Goal: Book appointment/travel/reservation

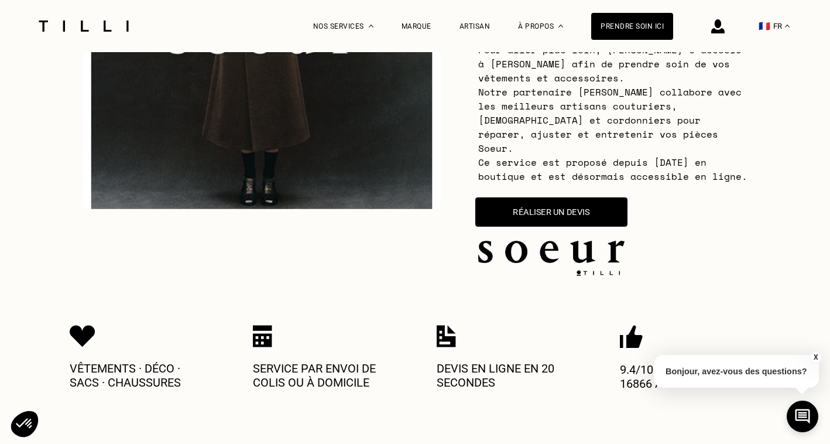
click at [539, 197] on button "Réaliser un devis" at bounding box center [551, 211] width 152 height 29
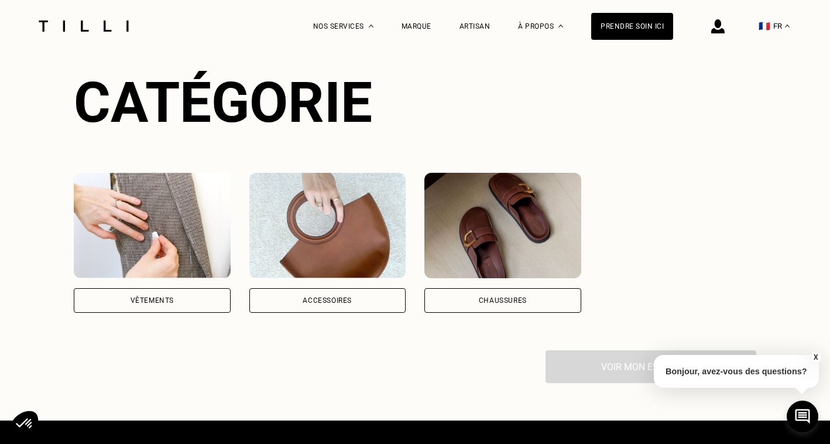
scroll to position [820, 0]
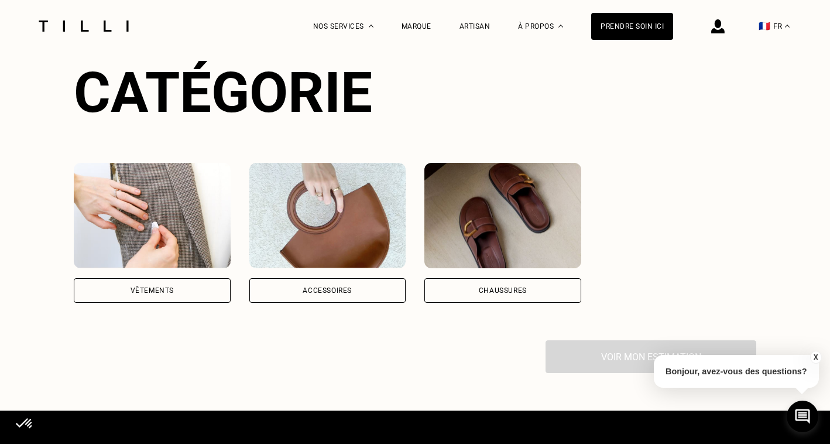
click at [180, 280] on div "Vêtements" at bounding box center [152, 290] width 157 height 25
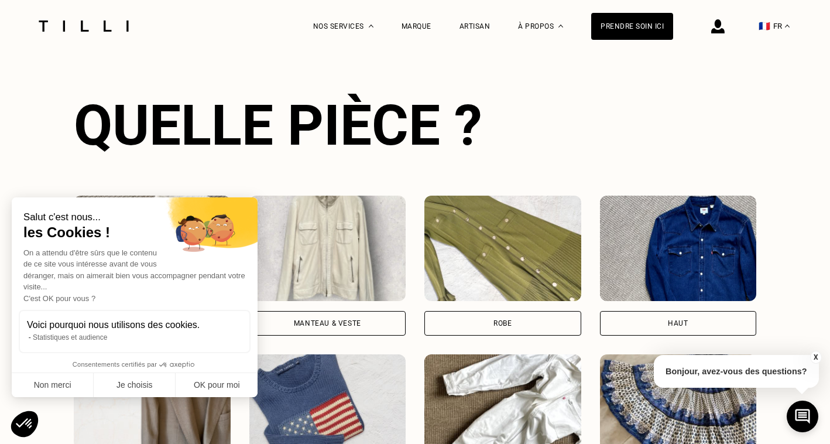
scroll to position [1112, 0]
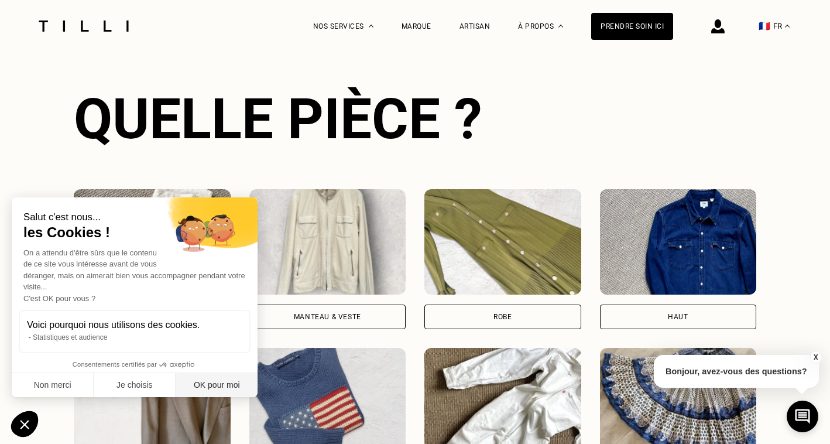
click at [214, 375] on button "OK pour moi" at bounding box center [217, 385] width 82 height 25
checkbox input "true"
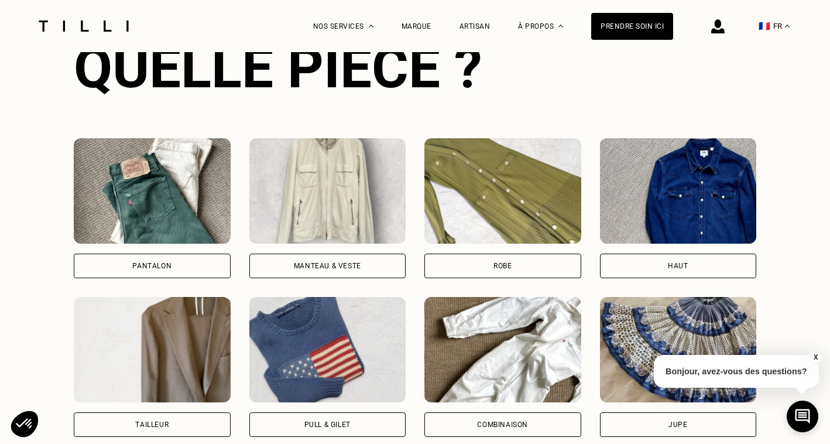
click at [182, 198] on img at bounding box center [152, 190] width 157 height 105
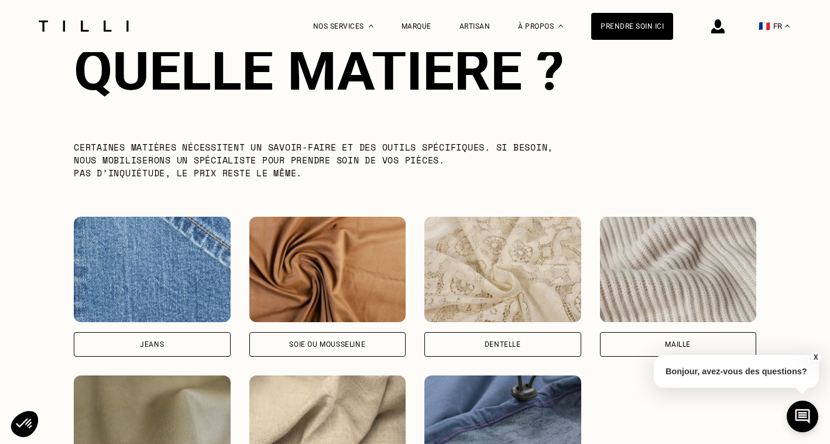
click at [174, 235] on img at bounding box center [152, 269] width 157 height 105
select select "FR"
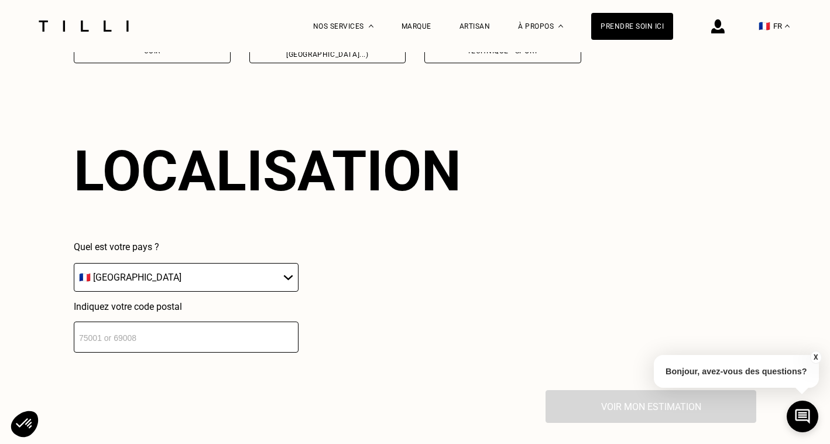
scroll to position [2260, 0]
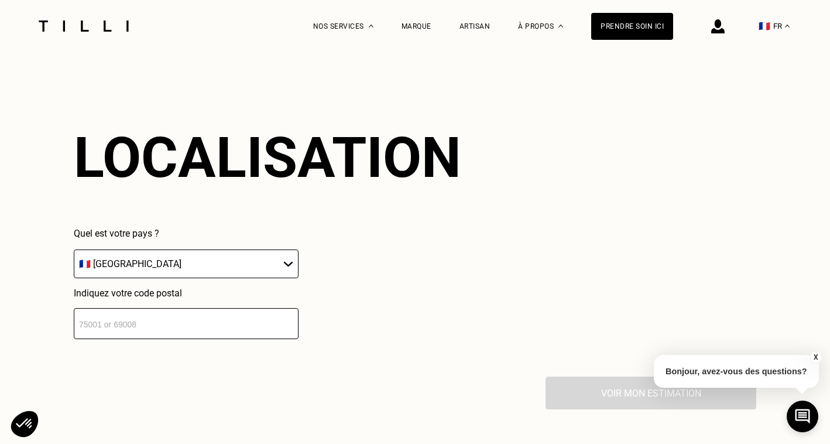
click at [178, 250] on select "🇩🇪 Allemagne 🇦🇹 Autriche 🇧🇪 Belgique 🇧🇬 Bulgarie 🇨🇾 Chypre 🇭🇷 Croatie 🇩🇰 Danema…" at bounding box center [186, 263] width 225 height 29
click at [74, 249] on select "🇩🇪 Allemagne 🇦🇹 Autriche 🇧🇪 Belgique 🇧🇬 Bulgarie 🇨🇾 Chypre 🇭🇷 Croatie 🇩🇰 Danema…" at bounding box center [186, 263] width 225 height 29
click at [160, 308] on input "number" at bounding box center [186, 323] width 225 height 31
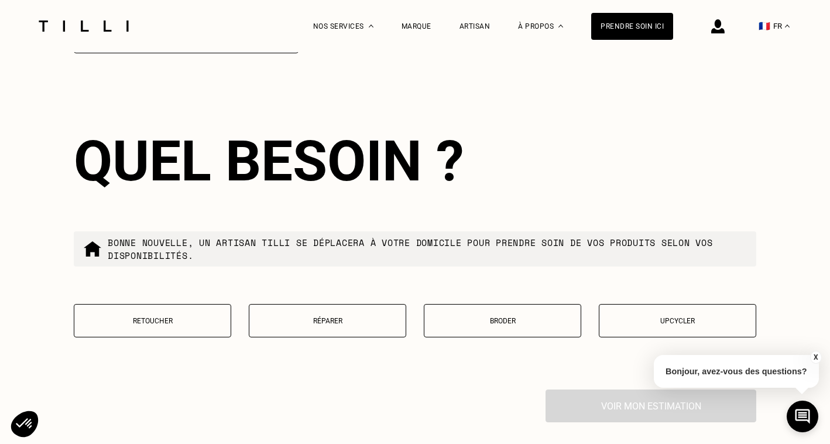
scroll to position [2550, 0]
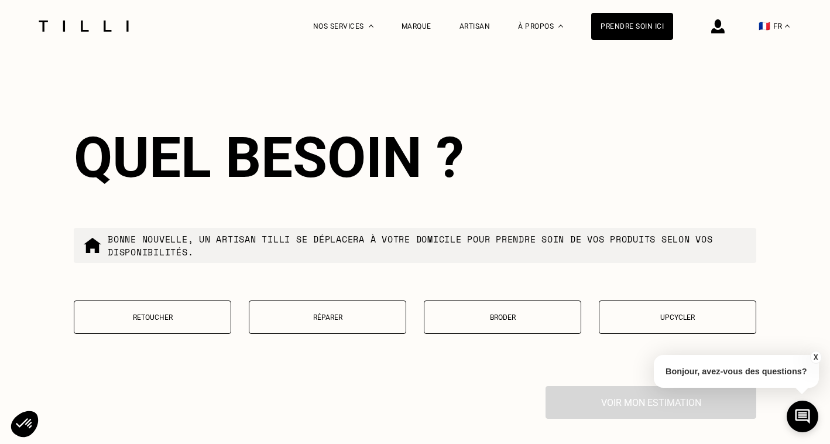
type input "33110"
click at [202, 313] on p "Retoucher" at bounding box center [152, 317] width 145 height 8
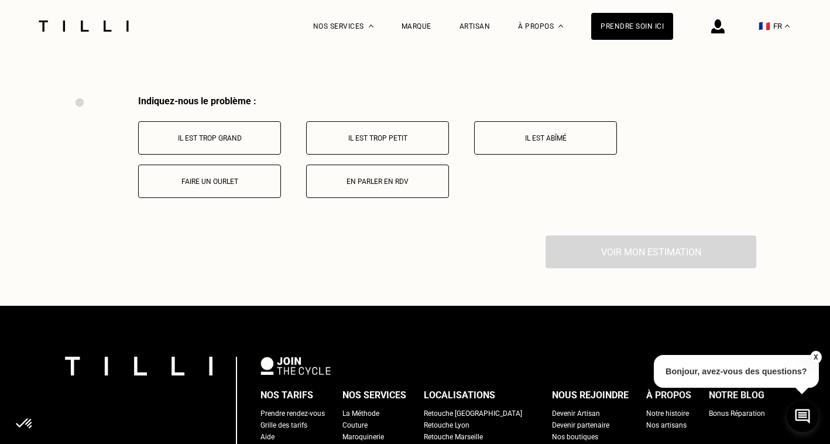
scroll to position [2849, 0]
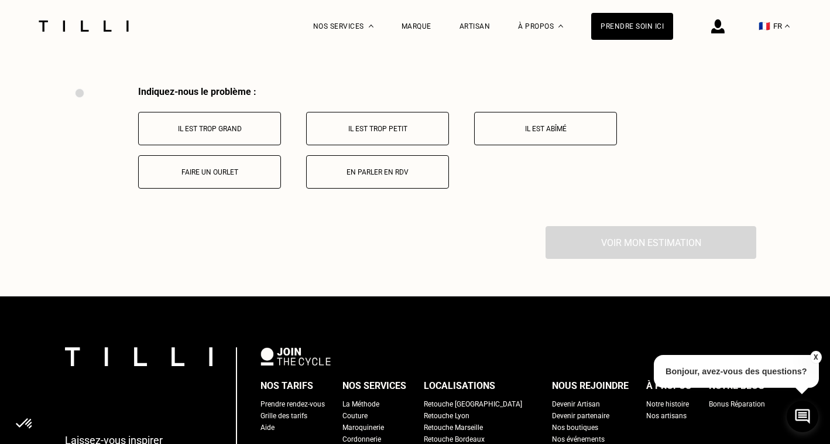
click at [263, 125] on p "Il est trop grand" at bounding box center [210, 129] width 130 height 8
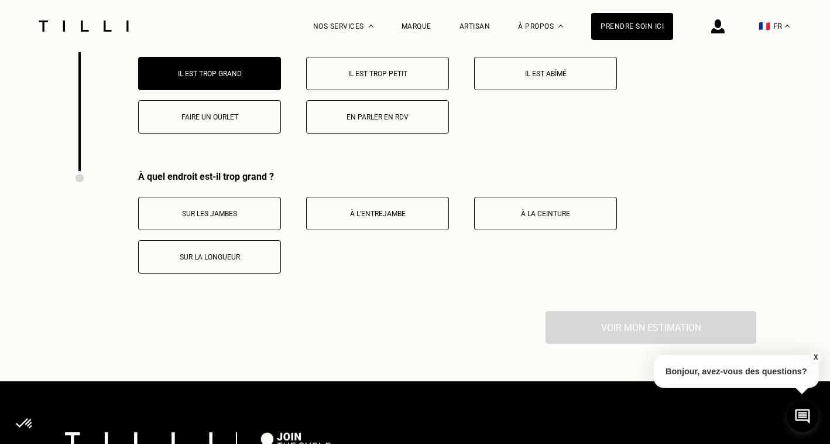
scroll to position [2866, 0]
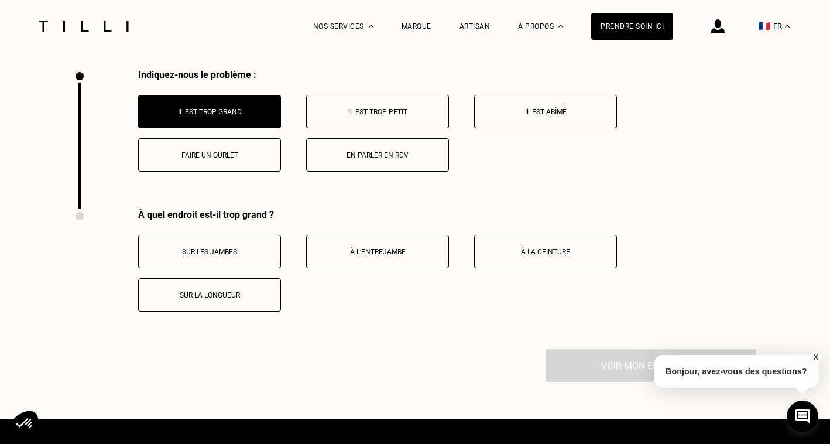
click at [243, 151] on p "Faire un ourlet" at bounding box center [210, 155] width 130 height 8
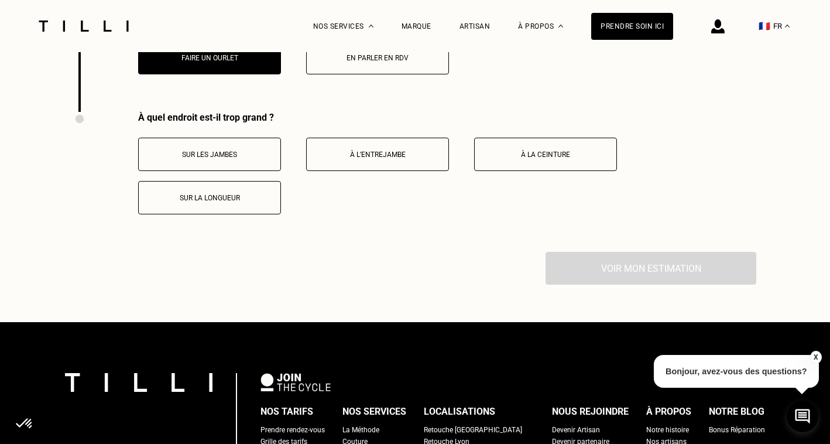
scroll to position [2989, 0]
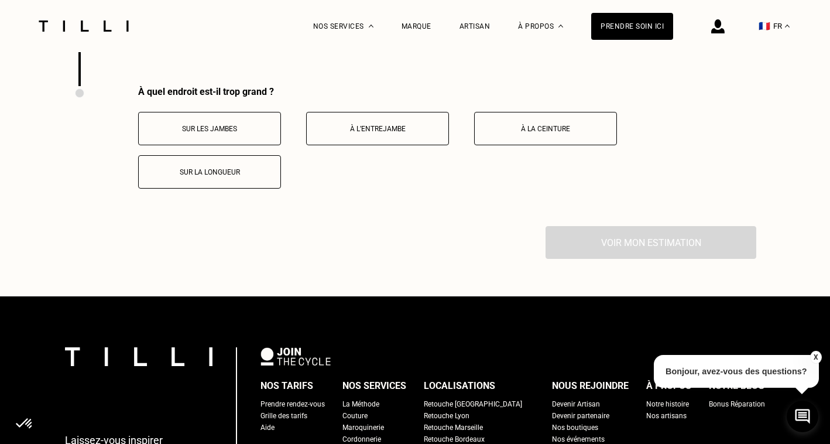
click at [190, 168] on p "Sur la longueur" at bounding box center [210, 172] width 130 height 8
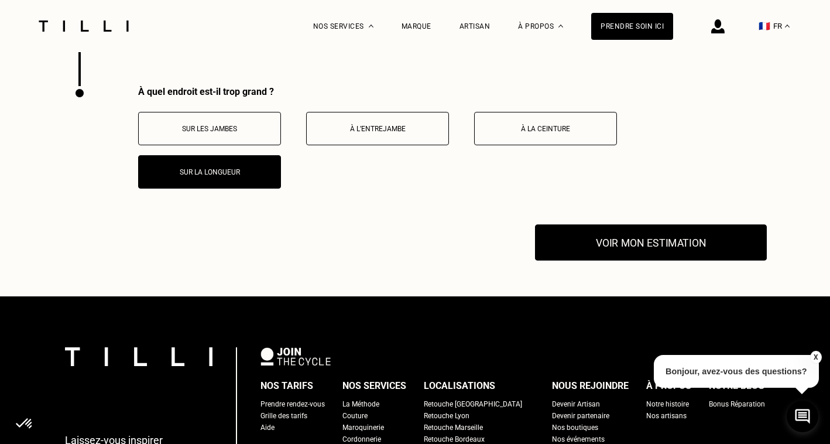
click at [633, 228] on button "Voir mon estimation" at bounding box center [651, 243] width 232 height 36
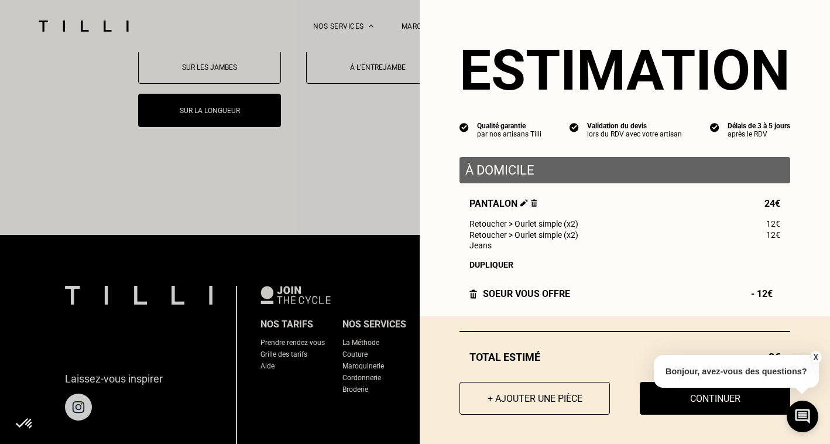
scroll to position [3055, 0]
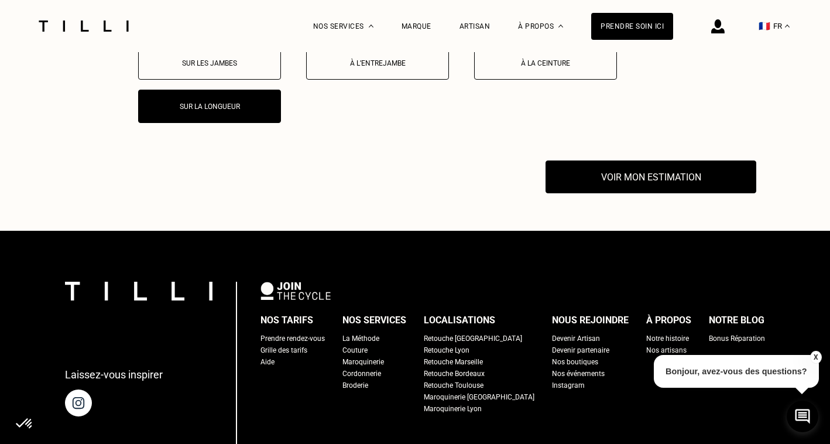
click at [816, 356] on button "X" at bounding box center [815, 357] width 12 height 13
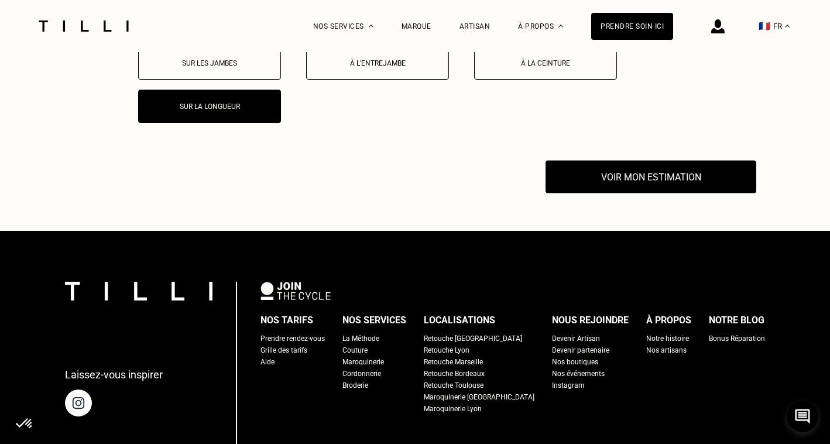
scroll to position [3007, 0]
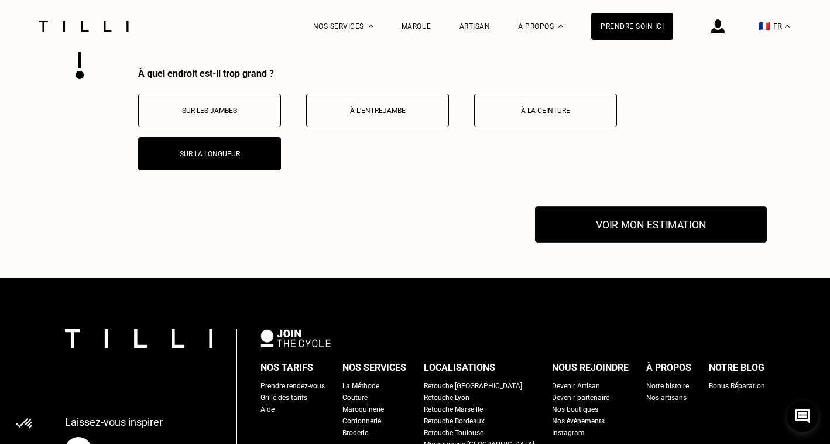
click at [625, 208] on button "Voir mon estimation" at bounding box center [651, 225] width 232 height 36
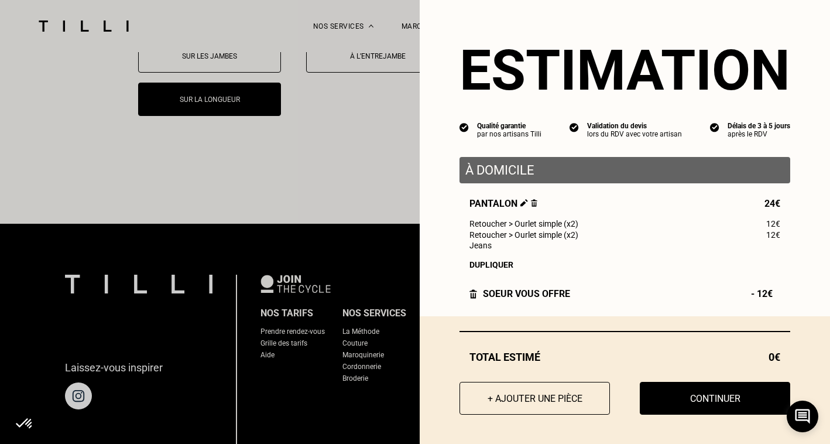
scroll to position [3067, 0]
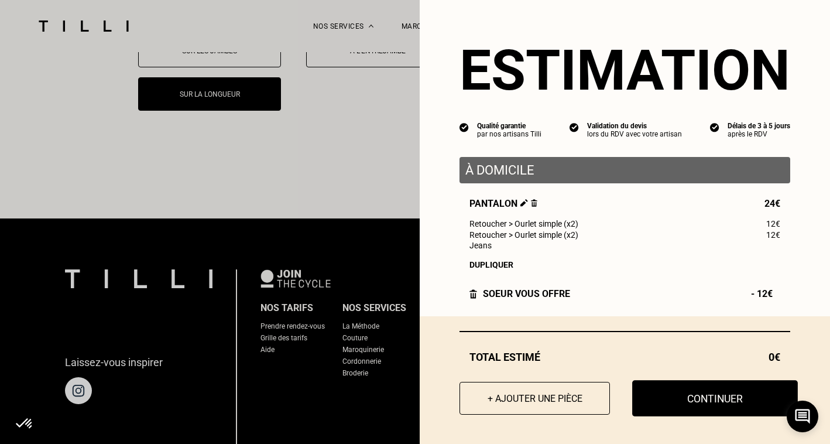
click at [690, 400] on button "Continuer" at bounding box center [715, 398] width 166 height 36
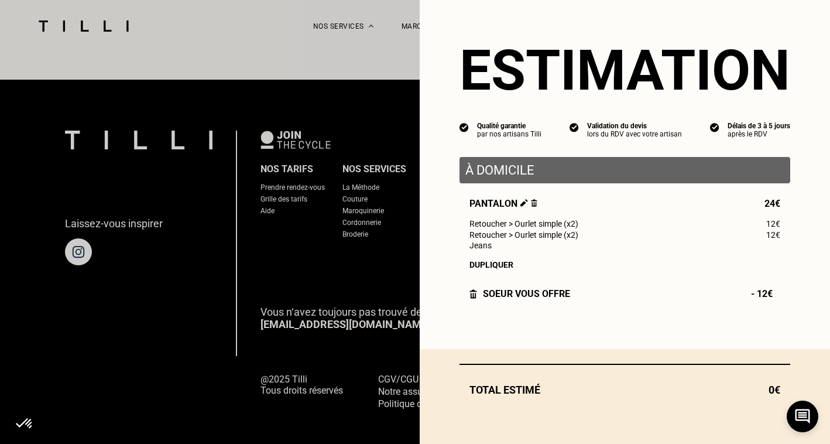
select select "FR"
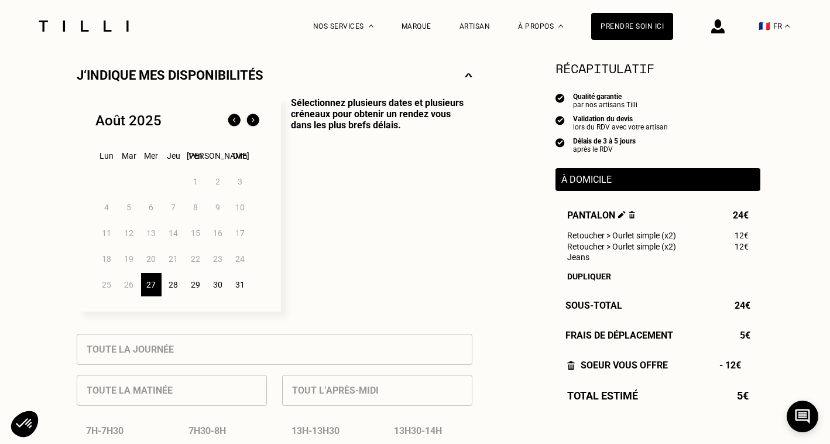
scroll to position [264, 0]
click at [173, 286] on div "28" at bounding box center [173, 283] width 20 height 23
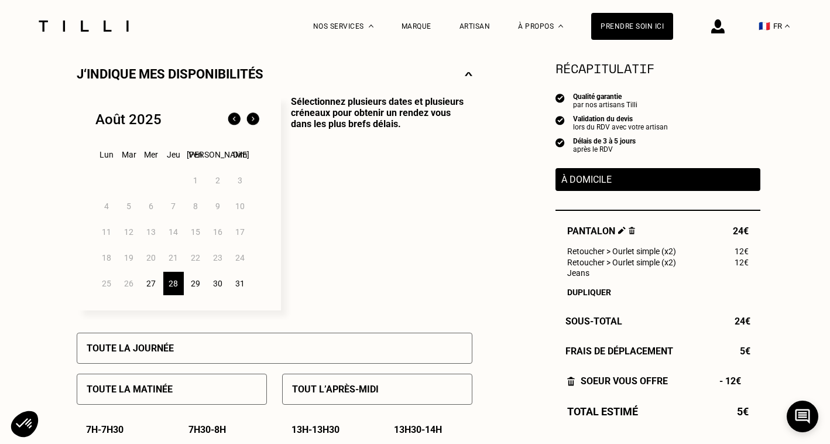
click at [328, 290] on p "Sélectionnez plusieurs dates et plusieurs créneaux pour obtenir un rendez vous …" at bounding box center [376, 203] width 191 height 214
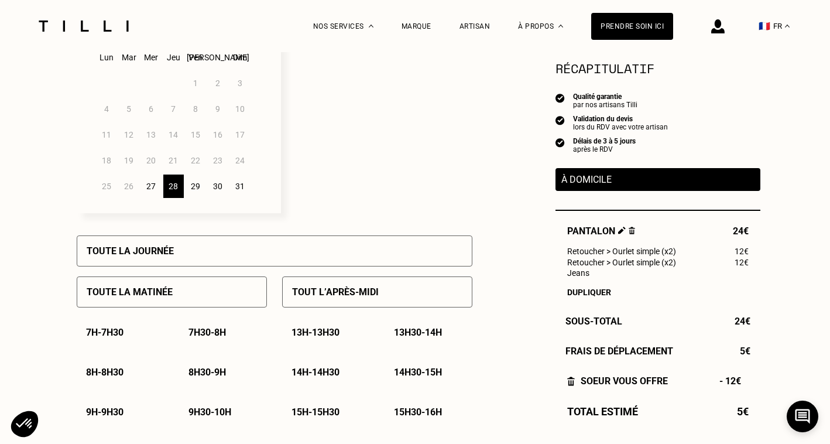
click at [300, 297] on p "Tout l’après-midi" at bounding box center [335, 291] width 87 height 11
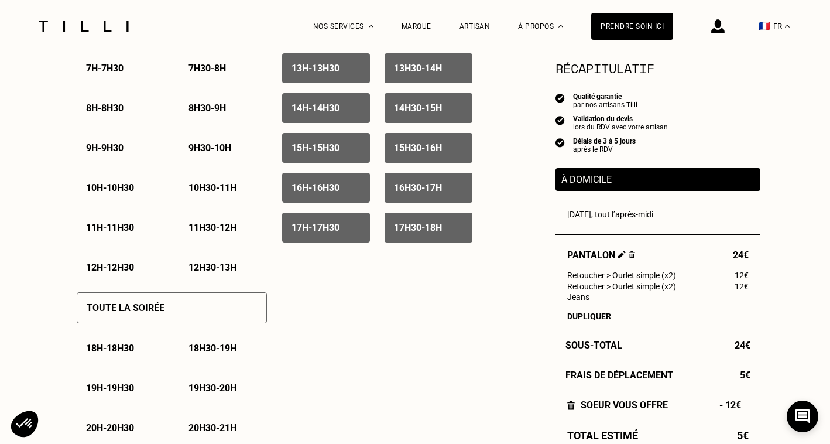
scroll to position [685, 0]
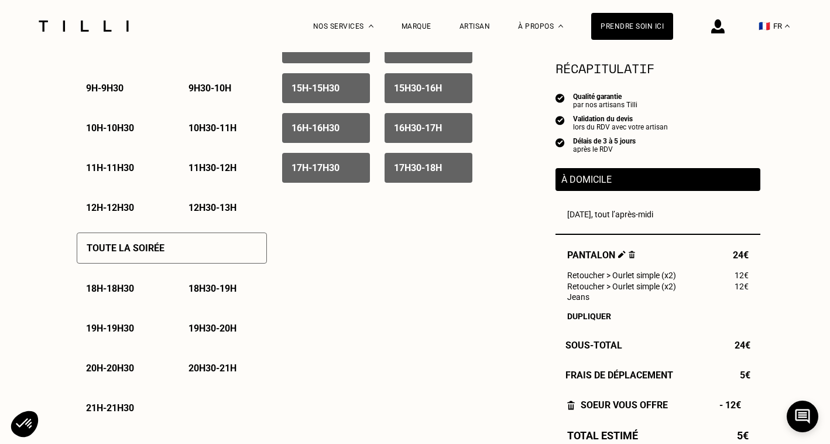
click at [238, 259] on div "Toute la soirée" at bounding box center [172, 247] width 190 height 31
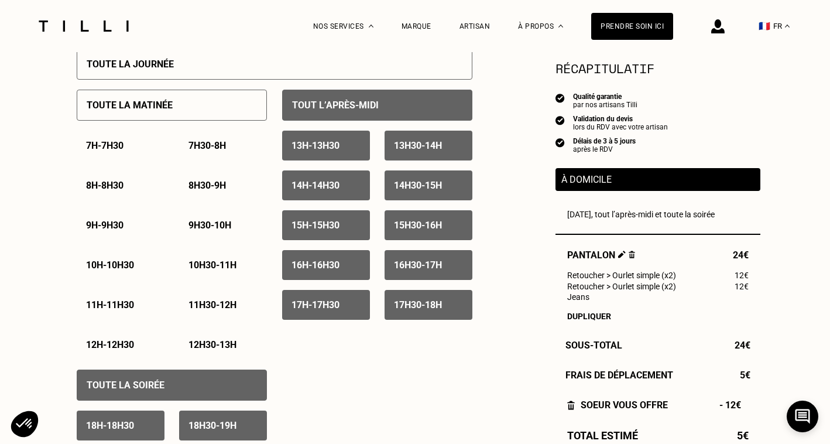
scroll to position [540, 0]
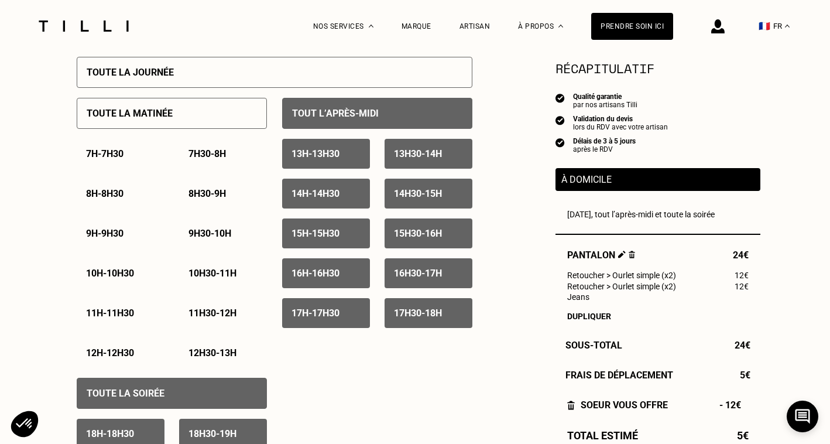
click at [384, 109] on div "Tout l’après-midi" at bounding box center [377, 113] width 190 height 31
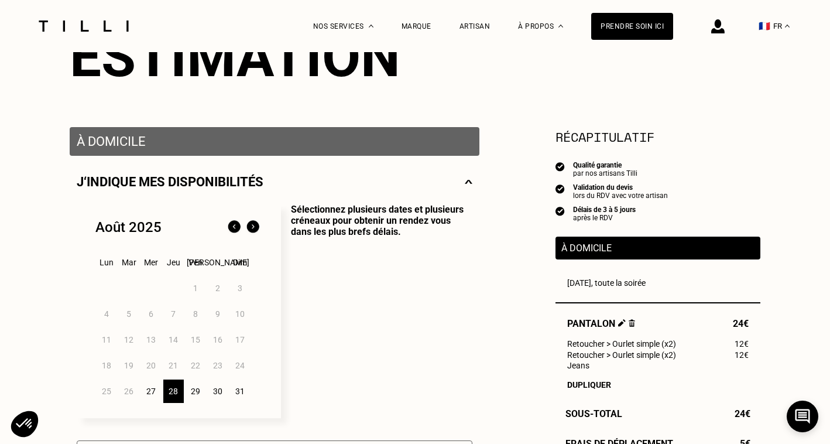
scroll to position [164, 0]
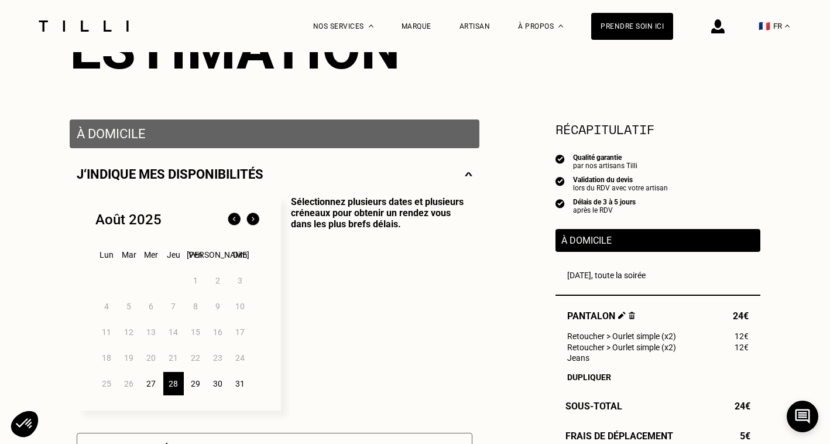
click at [626, 314] on span "Pantalon" at bounding box center [601, 315] width 68 height 11
click at [631, 315] on img at bounding box center [631, 315] width 6 height 8
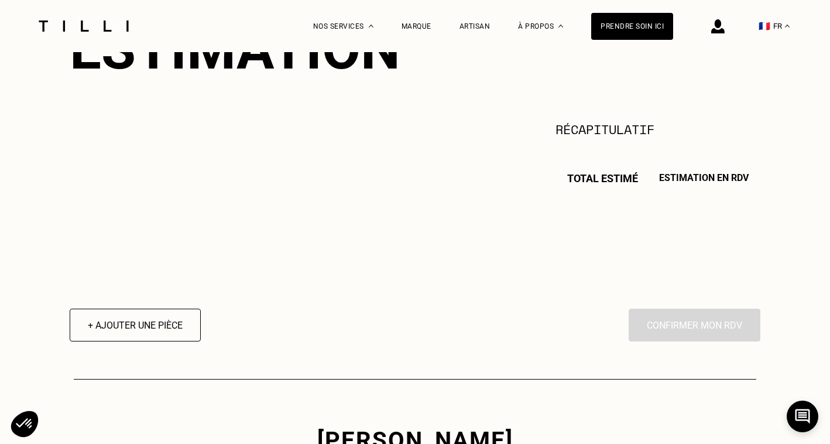
click at [679, 181] on span "Estimation en RDV" at bounding box center [704, 178] width 90 height 12
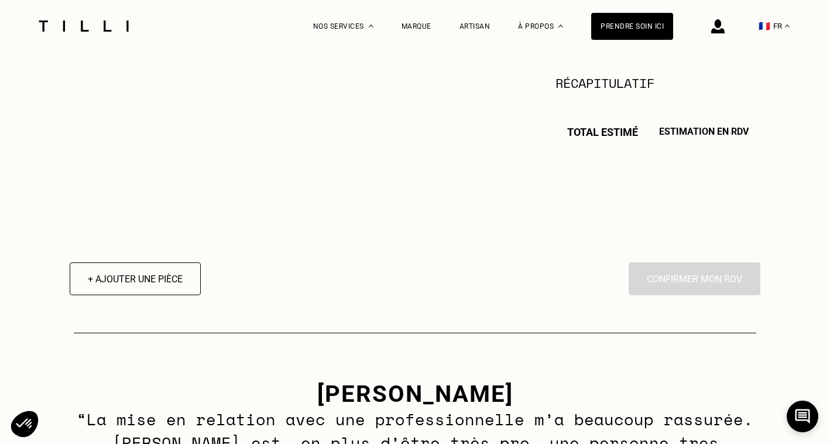
scroll to position [225, 0]
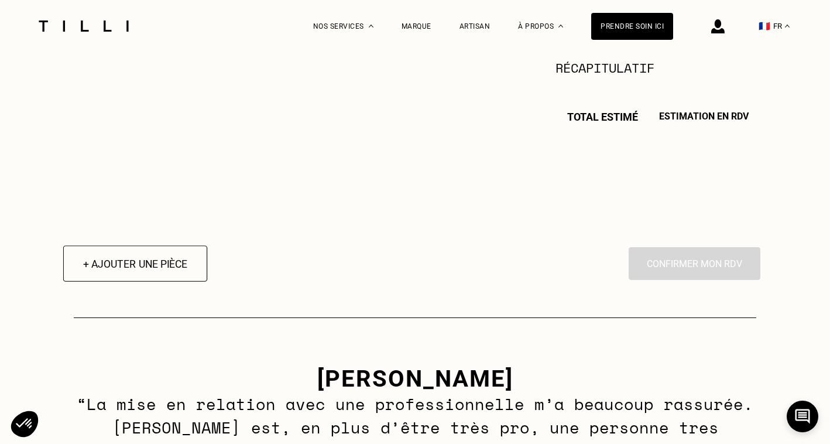
click at [156, 269] on button "+ Ajouter une pièce" at bounding box center [135, 263] width 144 height 36
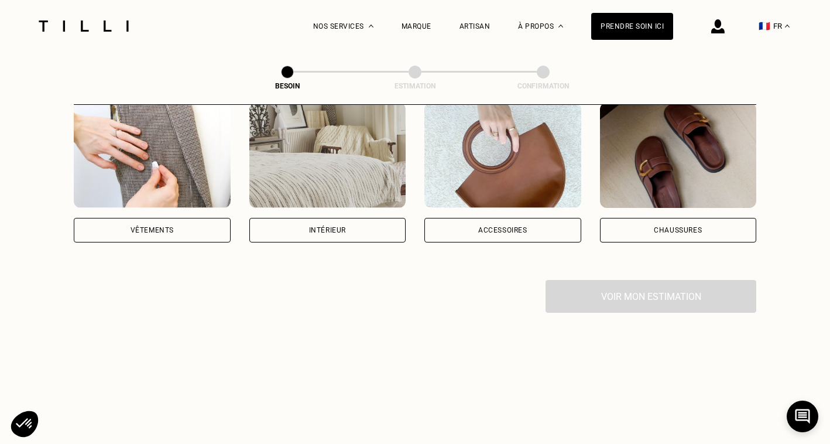
scroll to position [249, 0]
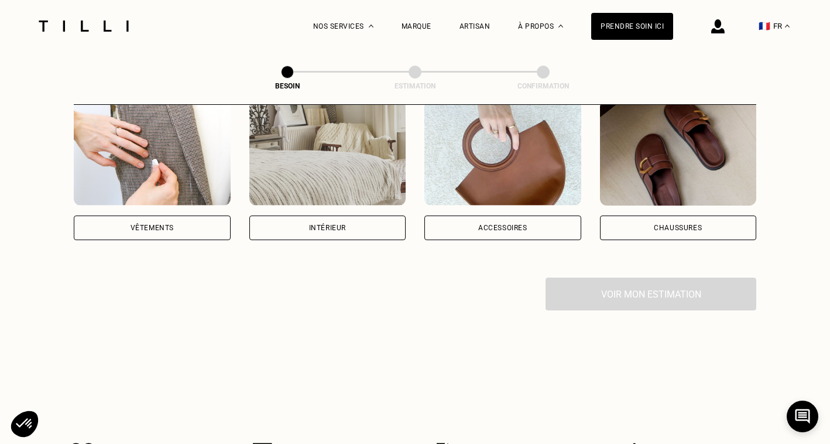
click at [209, 215] on div "Vêtements" at bounding box center [152, 227] width 157 height 25
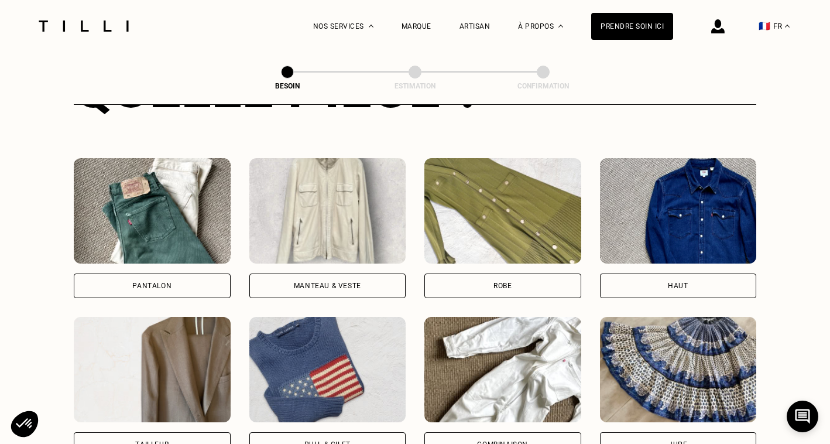
click at [170, 209] on img at bounding box center [152, 210] width 157 height 105
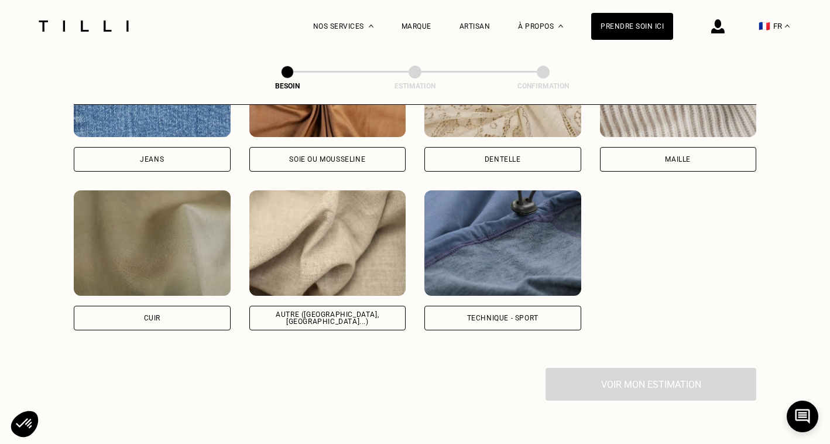
scroll to position [1345, 0]
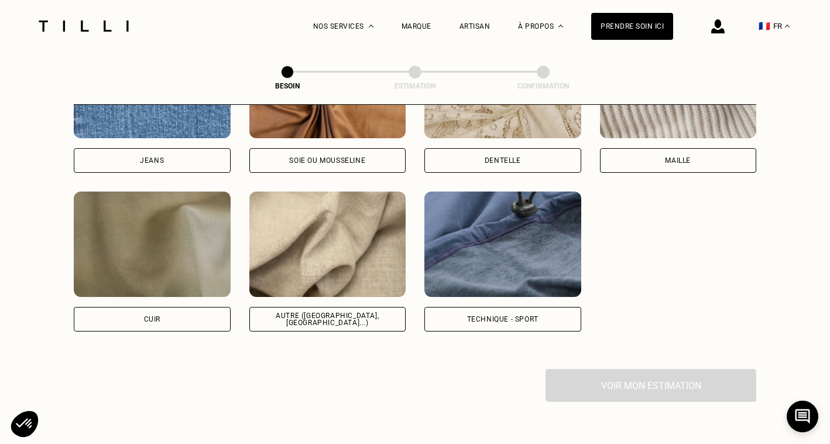
click at [207, 156] on div "Jeans" at bounding box center [152, 160] width 157 height 25
select select "FR"
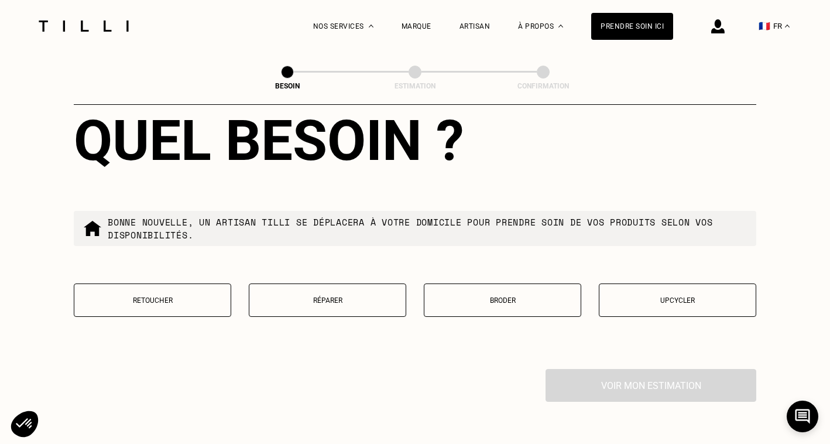
scroll to position [1934, 0]
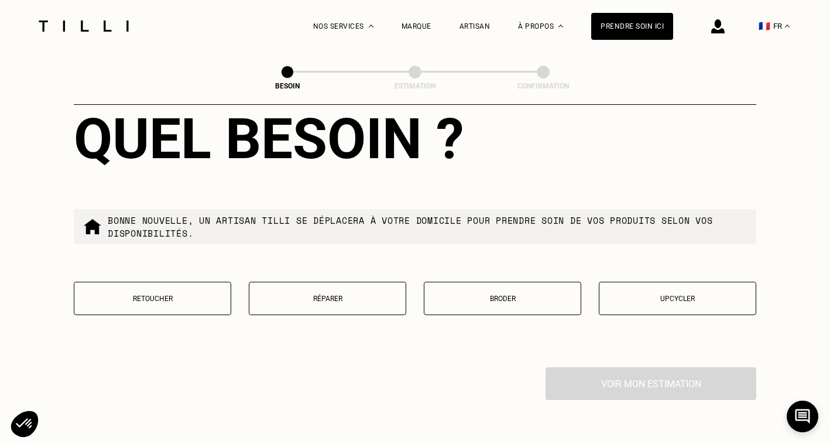
click at [198, 291] on button "Retoucher" at bounding box center [152, 297] width 157 height 33
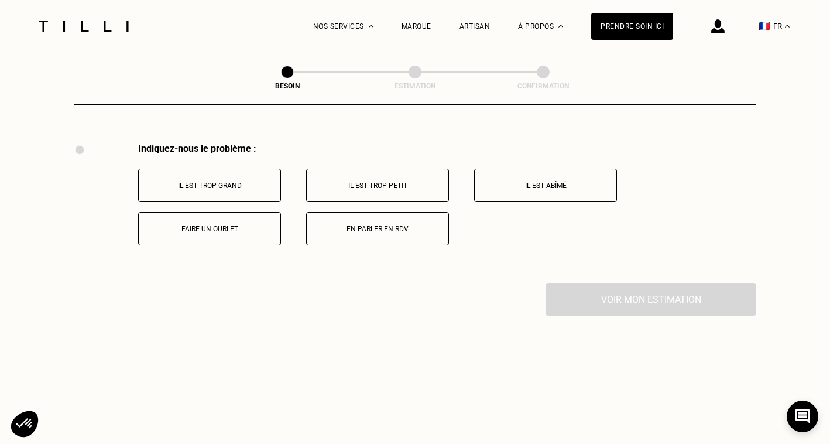
scroll to position [2159, 0]
click at [252, 224] on p "Faire un ourlet" at bounding box center [210, 228] width 130 height 8
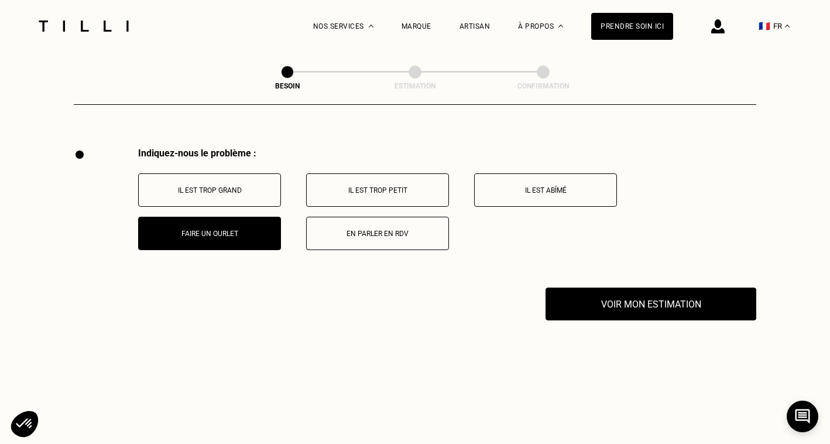
scroll to position [2150, 0]
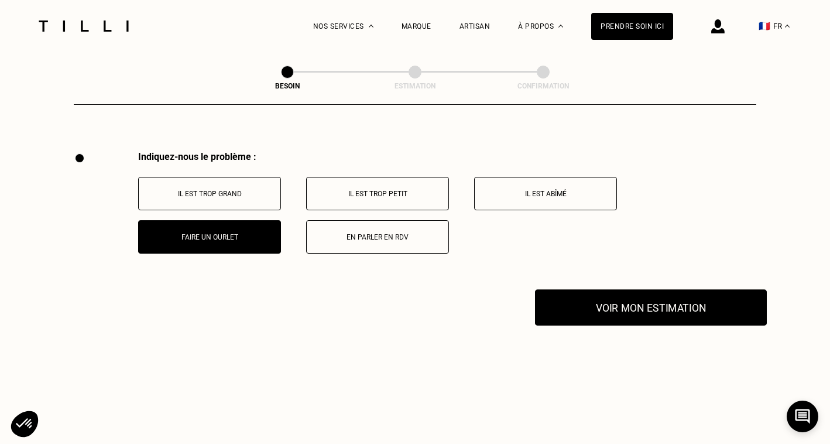
click at [616, 289] on button "Voir mon estimation" at bounding box center [651, 307] width 232 height 36
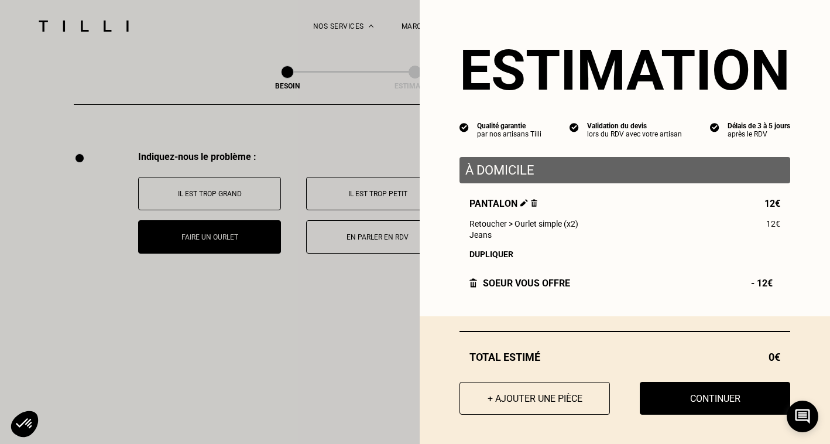
click at [493, 253] on div "Dupliquer" at bounding box center [624, 253] width 311 height 9
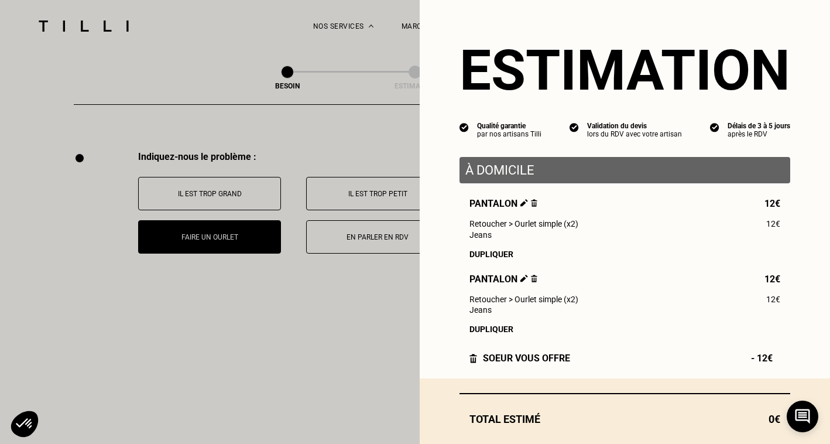
scroll to position [64, 0]
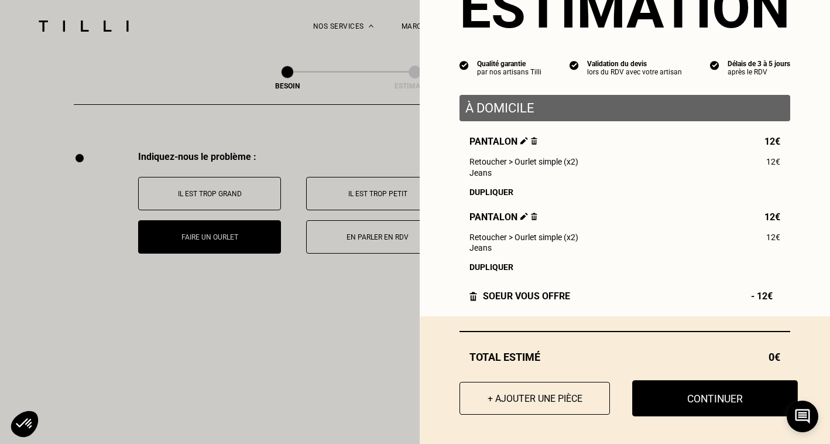
click at [695, 403] on button "Continuer" at bounding box center [715, 398] width 166 height 36
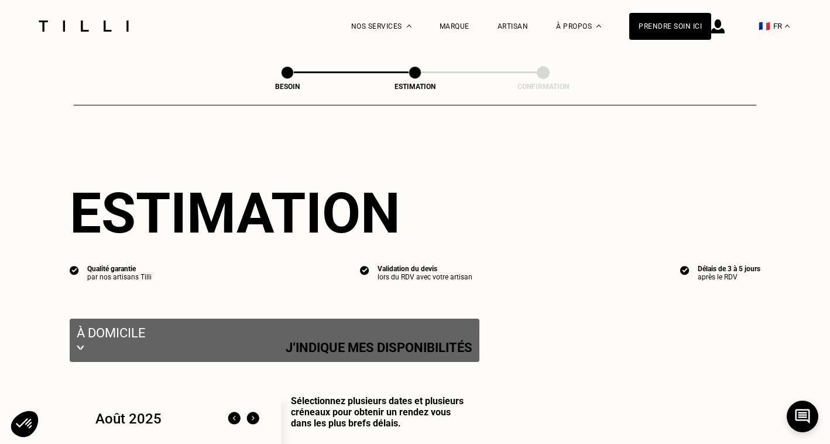
select select "FR"
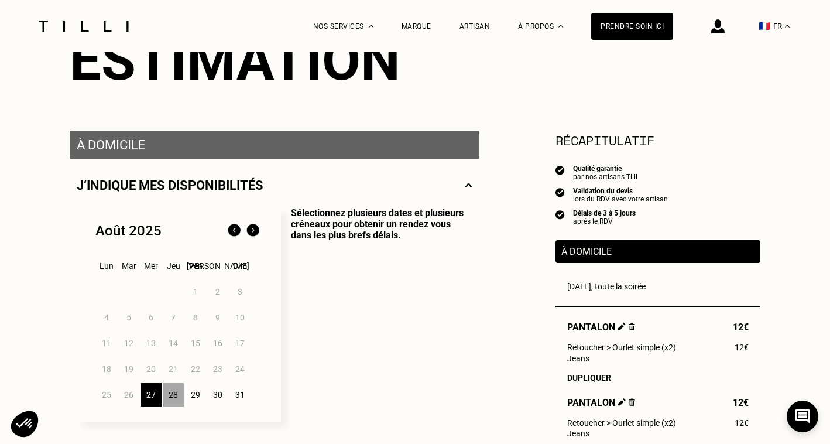
scroll to position [160, 0]
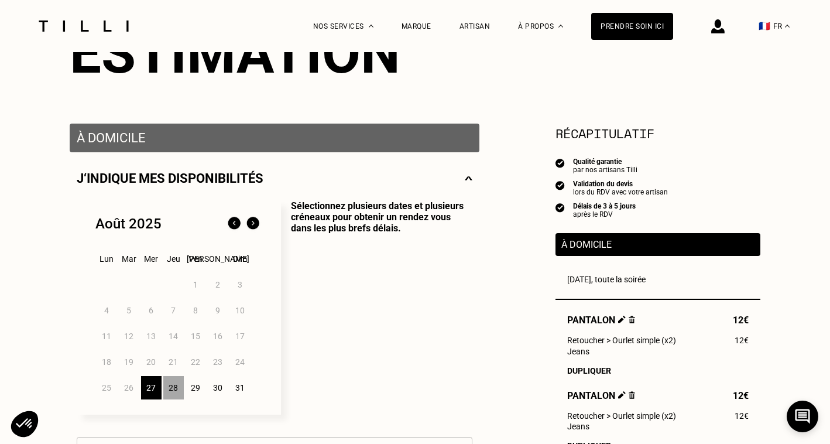
click at [176, 390] on div "28" at bounding box center [173, 387] width 20 height 23
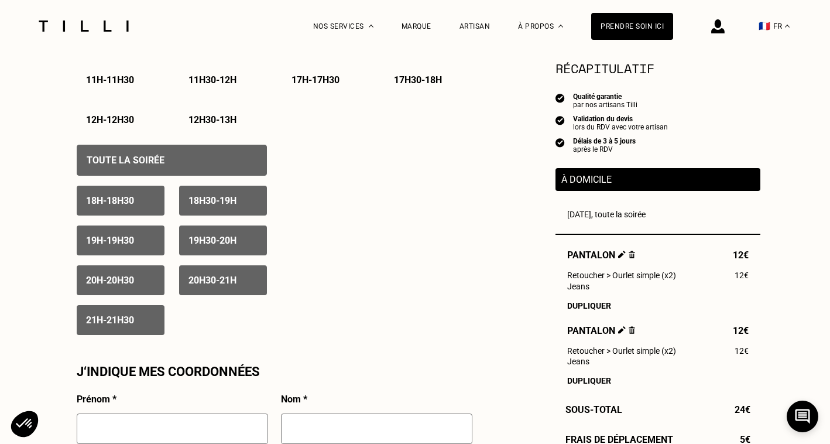
scroll to position [773, 0]
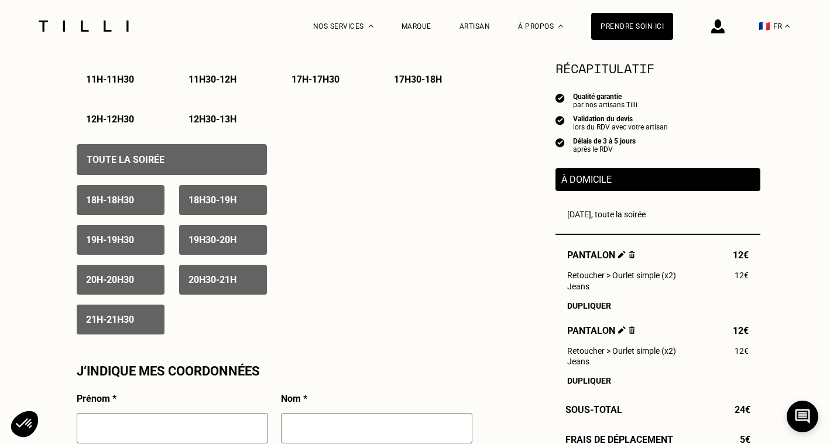
click at [129, 276] on p "20h - 20h30" at bounding box center [110, 279] width 48 height 11
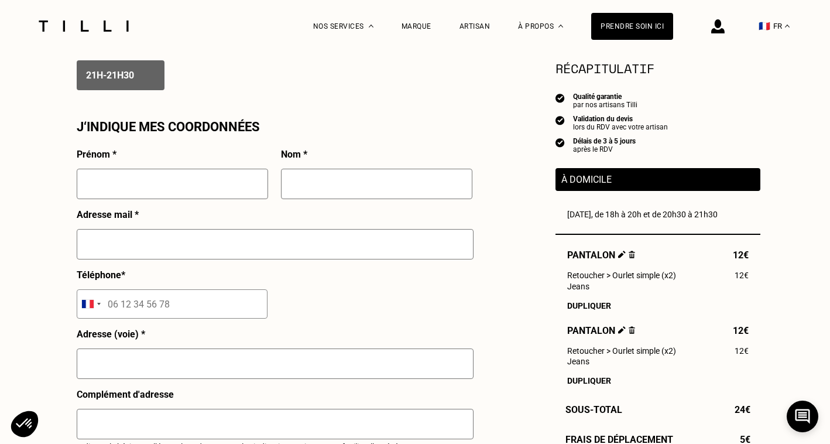
scroll to position [1016, 0]
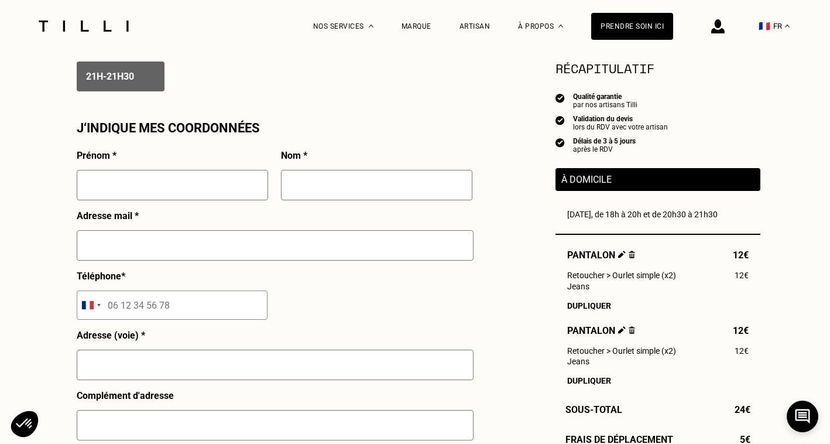
click at [181, 193] on input "text" at bounding box center [172, 185] width 191 height 30
type input "Carla"
click at [385, 181] on input "text" at bounding box center [376, 185] width 191 height 30
type input "de Colière"
click at [333, 233] on input "text" at bounding box center [275, 245] width 397 height 30
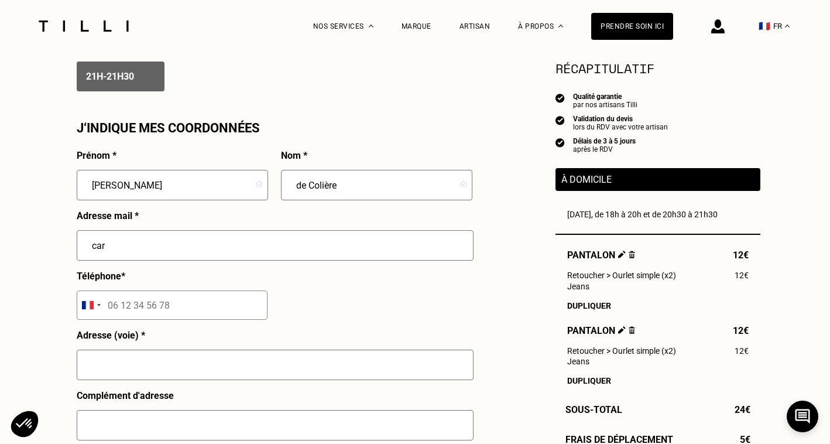
type input "carla.decoliere@gmail.com"
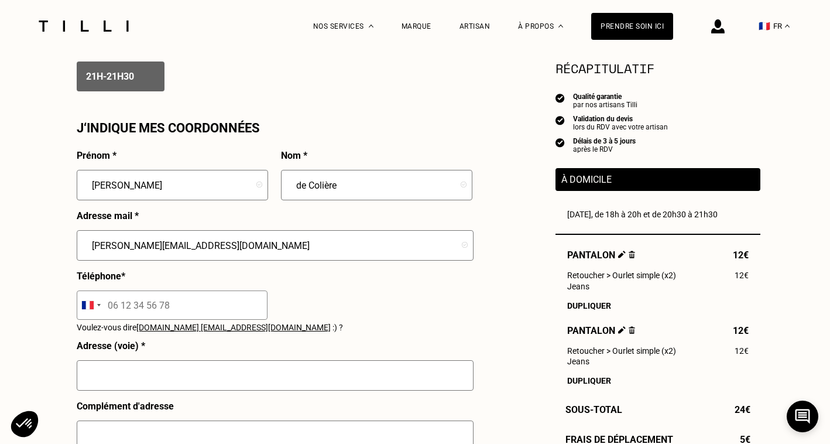
click at [161, 320] on div "Téléphone * Afghanistan +93 Albania +355 Algeria +213 American Samoa +1 Andorra…" at bounding box center [172, 299] width 191 height 59
click at [159, 304] on input "tel" at bounding box center [172, 304] width 191 height 29
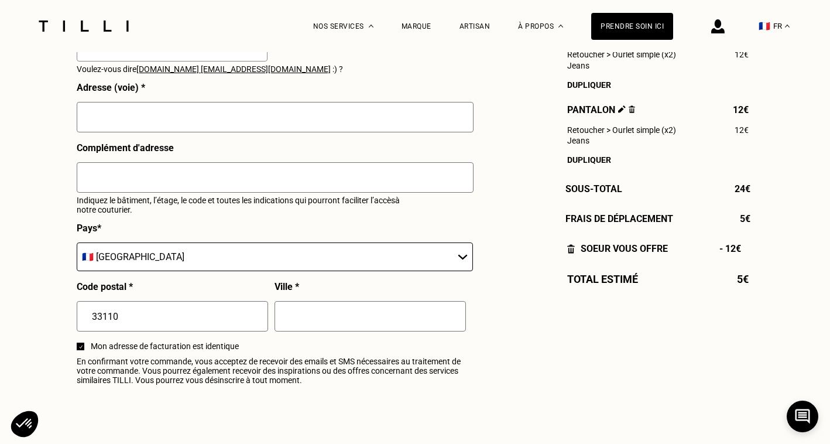
scroll to position [1280, 0]
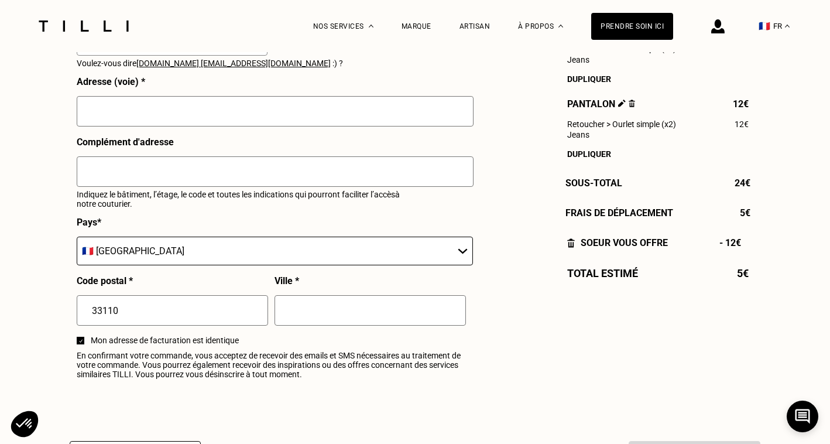
type input "06 61 86 50 98"
click at [321, 319] on input "text" at bounding box center [369, 310] width 191 height 30
type input "Le bouscat"
click at [259, 111] on input "text" at bounding box center [275, 111] width 397 height 30
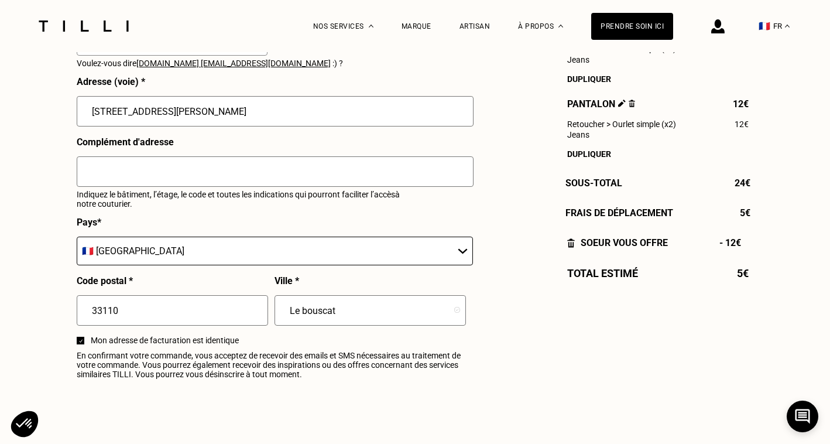
type input "75 avenue du président robert schuman"
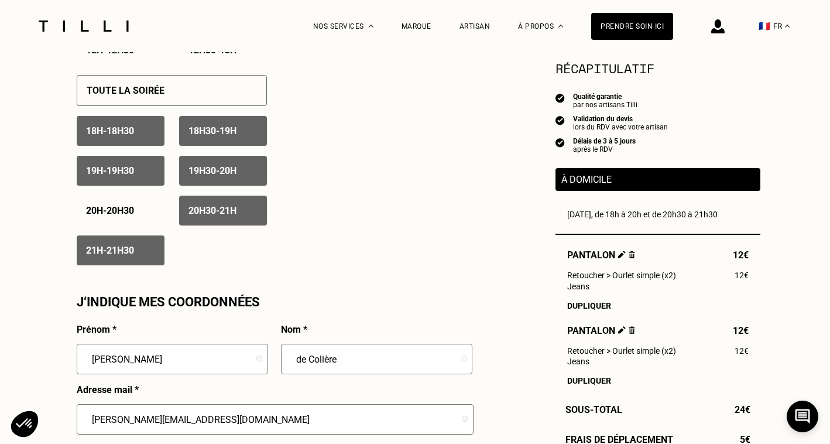
scroll to position [841, 0]
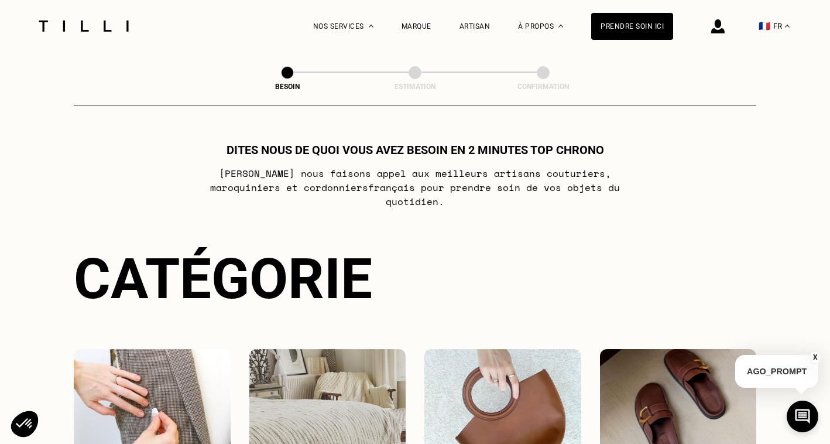
select select "FR"
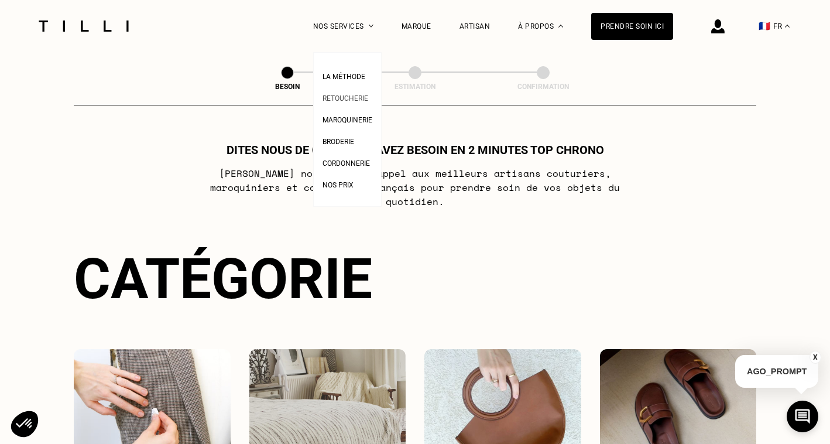
click at [350, 98] on span "Retoucherie" at bounding box center [345, 98] width 46 height 8
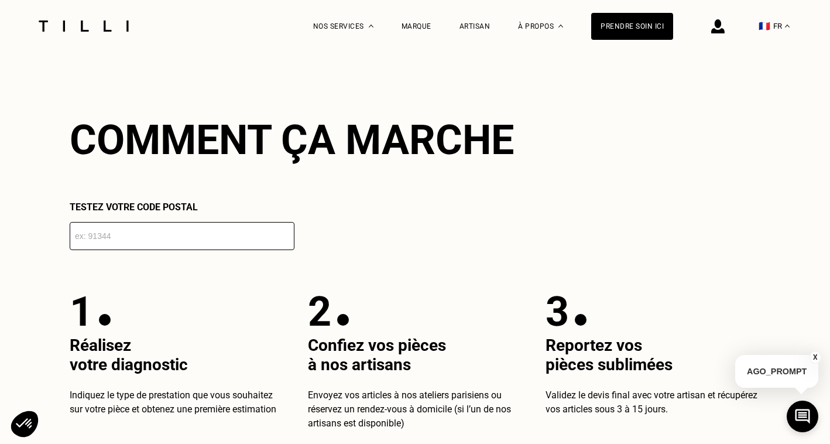
scroll to position [2004, 0]
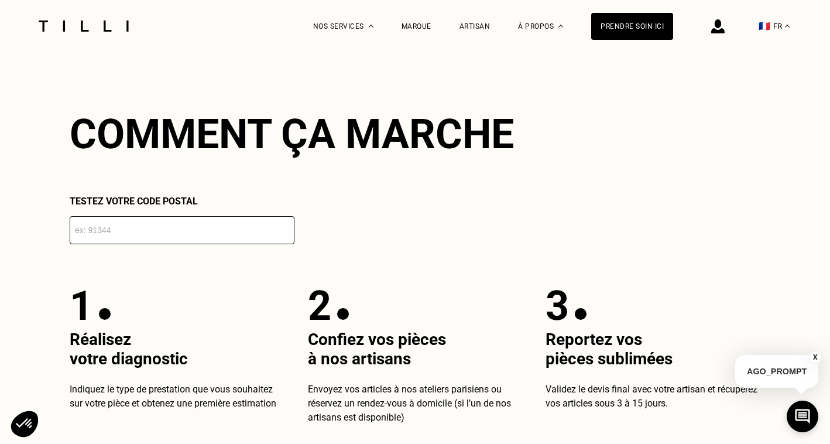
click at [219, 235] on input "number" at bounding box center [182, 230] width 225 height 28
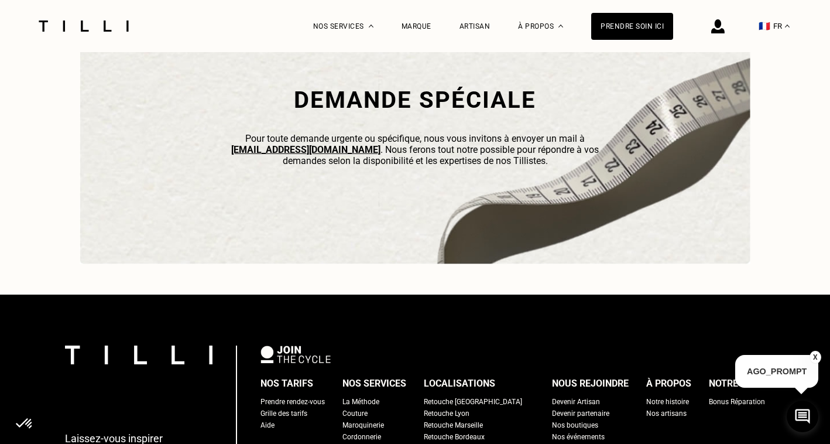
scroll to position [3751, 0]
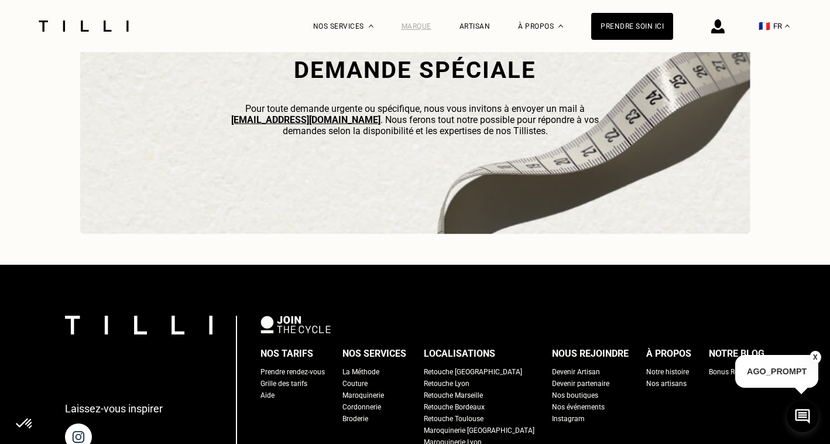
type input "33110"
click at [418, 25] on div "Marque" at bounding box center [416, 26] width 30 height 8
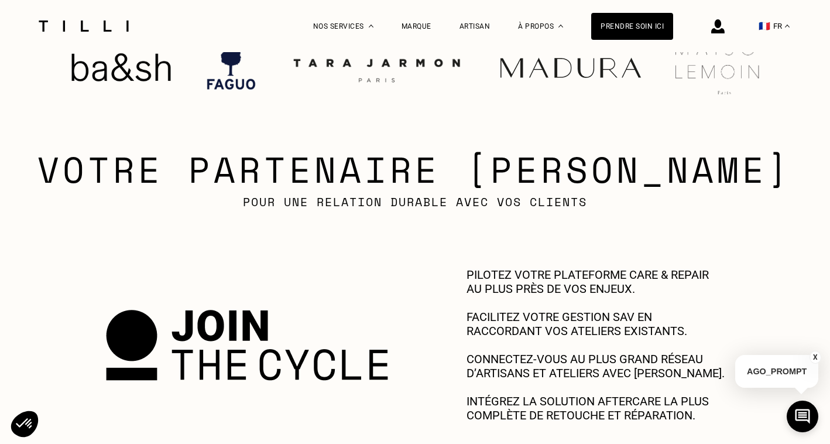
scroll to position [414, 0]
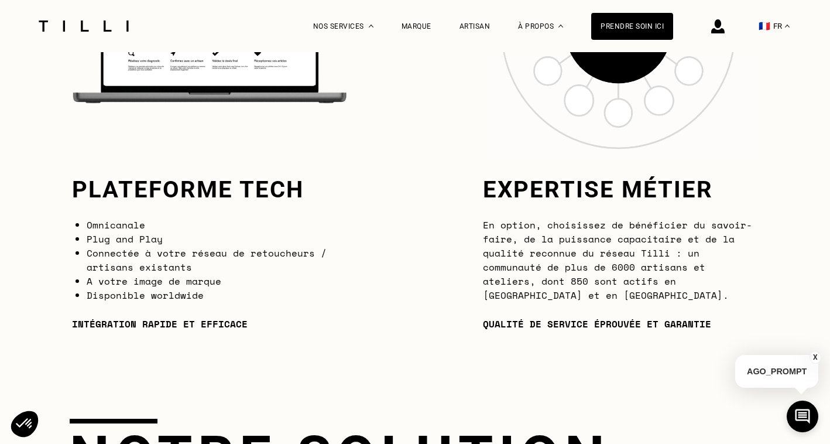
scroll to position [3696, 0]
